Goal: Task Accomplishment & Management: Use online tool/utility

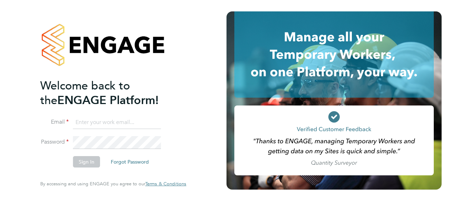
type input "Ondre.Odain@vistry.co.uk"
click at [83, 163] on button "Sign In" at bounding box center [86, 161] width 27 height 11
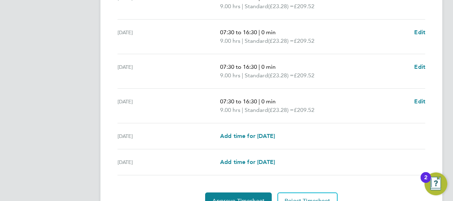
scroll to position [318, 0]
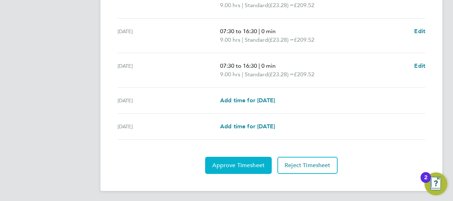
click at [227, 162] on span "Approve Timesheet" at bounding box center [238, 165] width 52 height 7
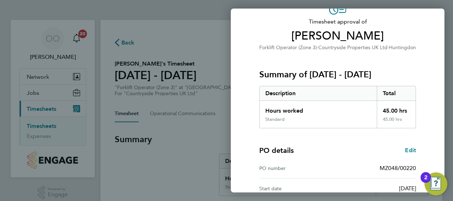
scroll to position [140, 0]
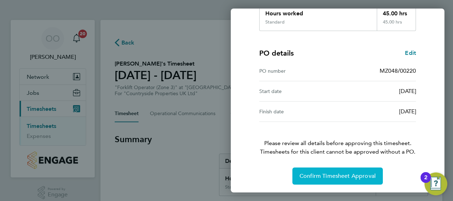
click at [328, 176] on span "Confirm Timesheet Approval" at bounding box center [338, 175] width 76 height 7
